Goal: Information Seeking & Learning: Learn about a topic

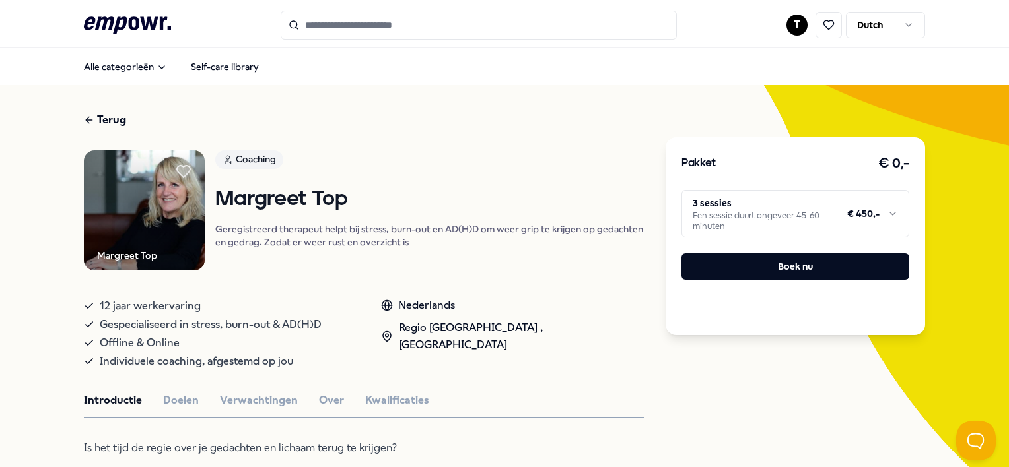
scroll to position [66, 0]
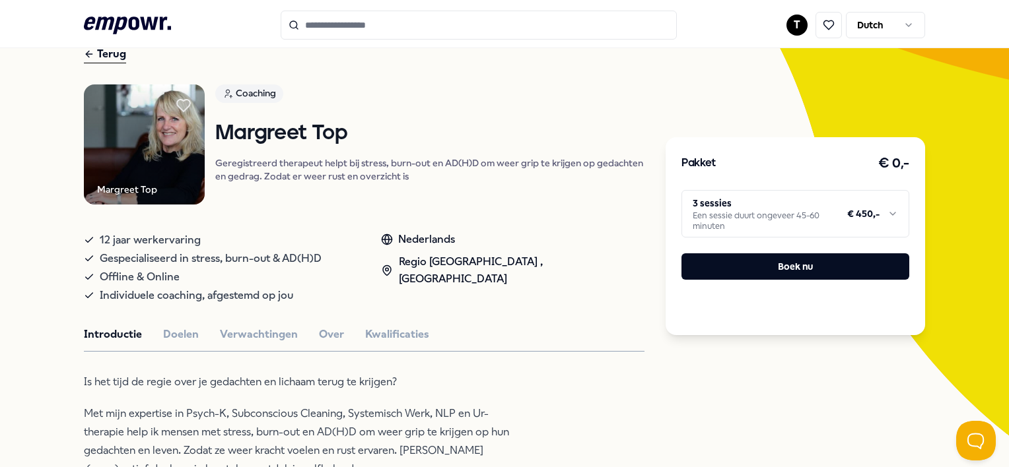
click at [483, 103] on link "Coaching" at bounding box center [429, 95] width 429 height 23
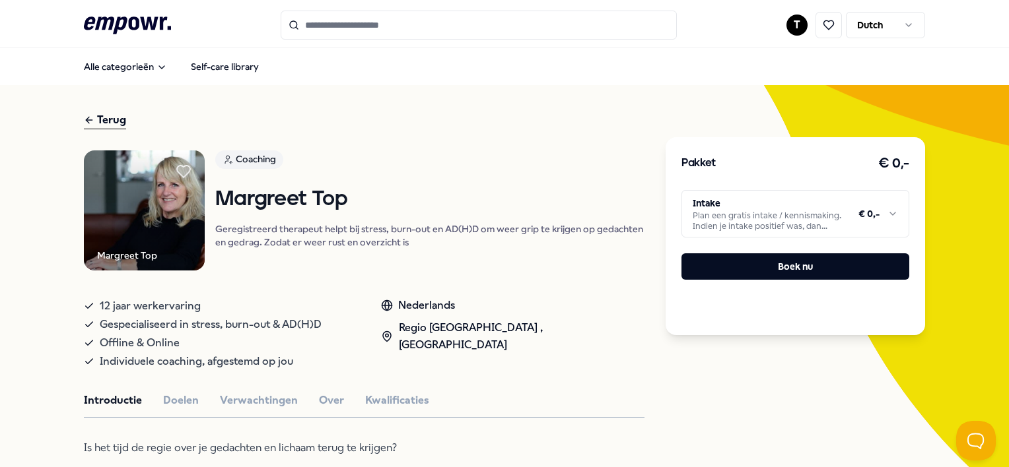
click at [51, 24] on header ".empowr-logo_svg__cls-1{fill:#03032f} T Dutch" at bounding box center [504, 24] width 1009 height 48
click at [51, 20] on header ".empowr-logo_svg__cls-1{fill:#03032f} T Dutch" at bounding box center [504, 24] width 1009 height 48
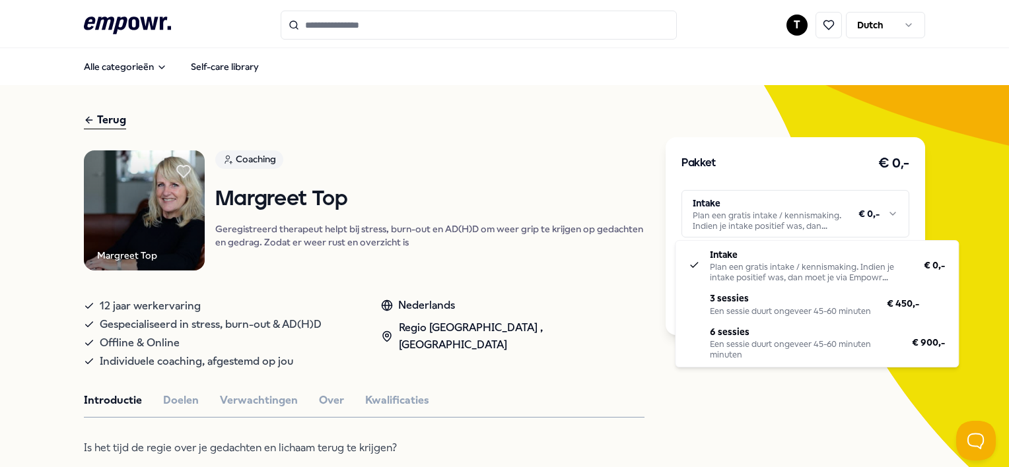
click at [765, 214] on html ".empowr-logo_svg__cls-1{fill:#03032f} T Dutch Alle categorieën Self-care librar…" at bounding box center [504, 233] width 1009 height 467
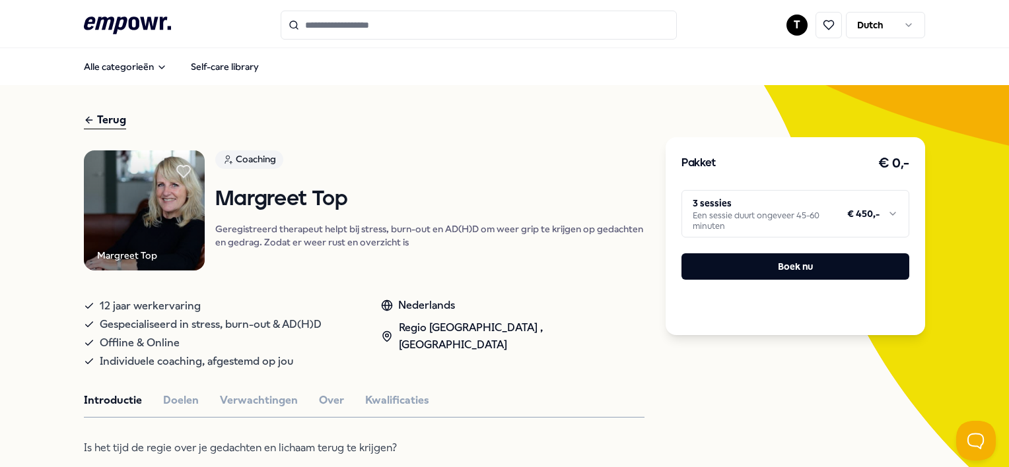
click at [51, 26] on header ".empowr-logo_svg__cls-1{fill:#03032f} T Dutch" at bounding box center [504, 24] width 1009 height 48
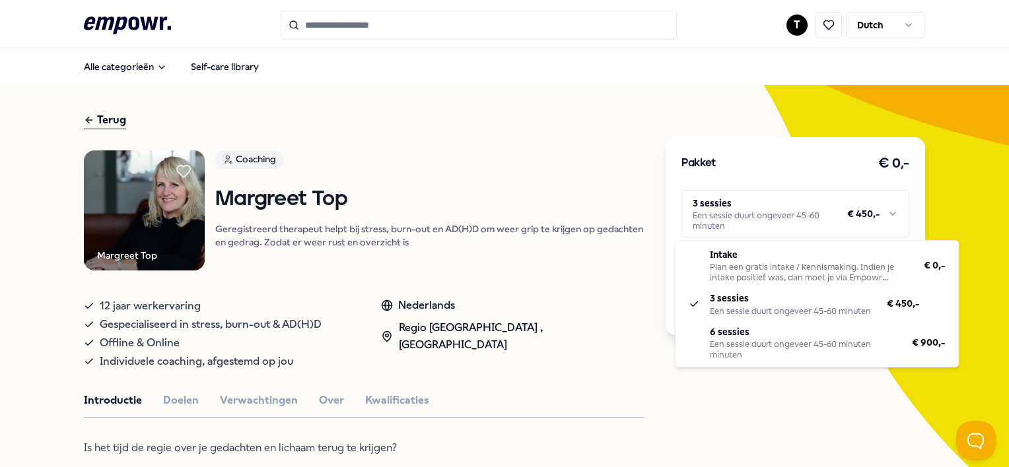
click at [771, 221] on html ".empowr-logo_svg__cls-1{fill:#03032f} T Dutch Alle categorieën Self-care librar…" at bounding box center [504, 233] width 1009 height 467
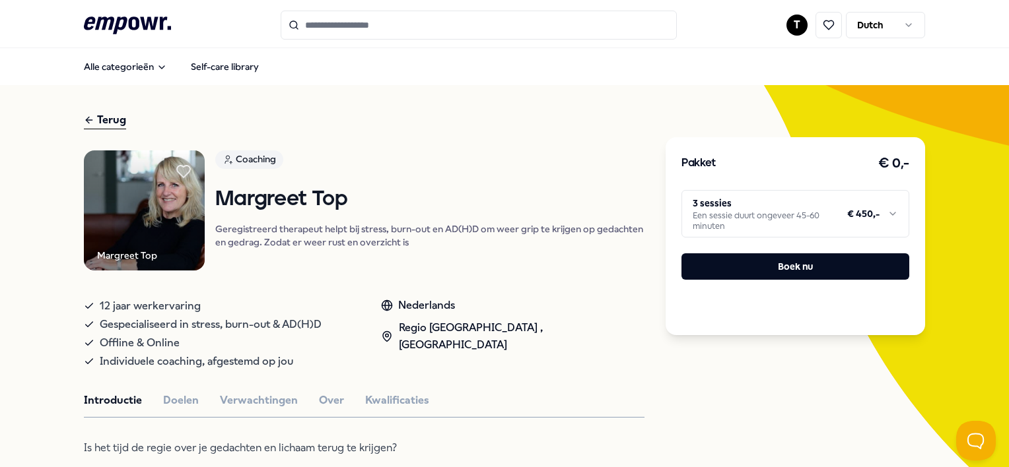
click at [734, 59] on html ".empowr-logo_svg__cls-1{fill:#03032f} T Dutch Alle categorieën Self-care librar…" at bounding box center [504, 233] width 1009 height 467
click at [207, 30] on div ".empowr-logo_svg__cls-1{fill:#03032f} T Dutch" at bounding box center [504, 25] width 840 height 29
click at [213, 25] on div ".empowr-logo_svg__cls-1{fill:#03032f} T Dutch" at bounding box center [504, 25] width 840 height 29
click at [50, 18] on header ".empowr-logo_svg__cls-1{fill:#03032f} T Dutch" at bounding box center [504, 24] width 1009 height 48
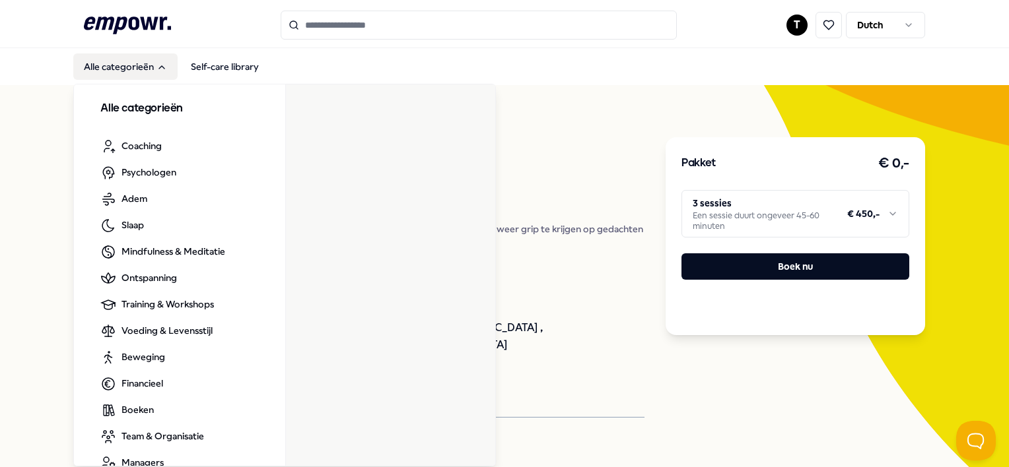
click at [129, 63] on button "Alle categorieën" at bounding box center [125, 66] width 104 height 26
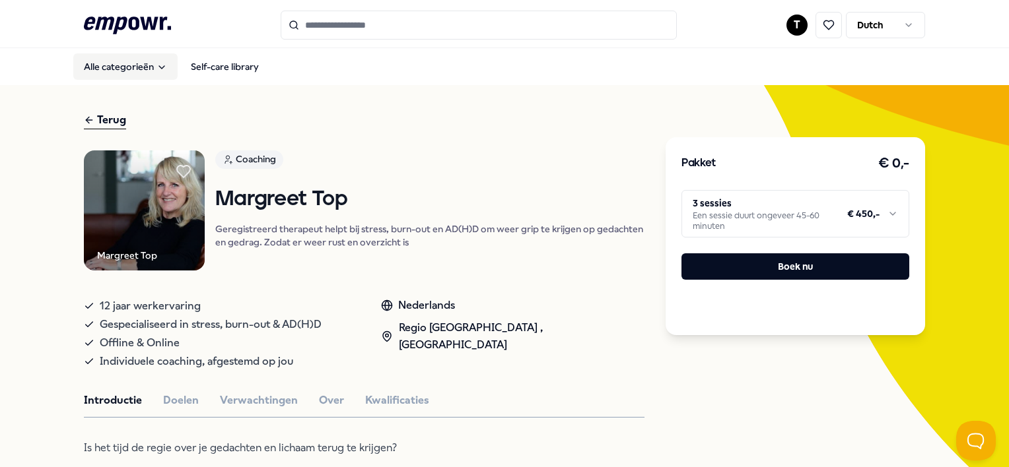
click at [129, 63] on button "Alle categorieën" at bounding box center [125, 66] width 104 height 26
